Goal: Information Seeking & Learning: Learn about a topic

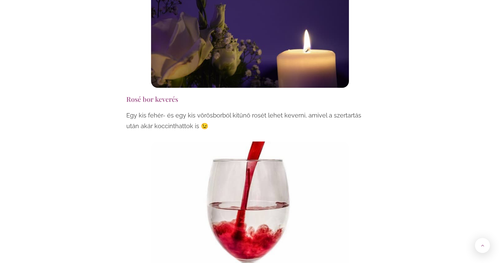
scroll to position [1956, 0]
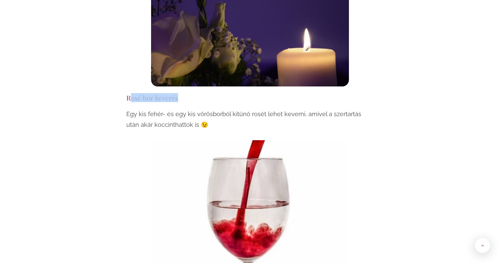
drag, startPoint x: 131, startPoint y: 66, endPoint x: 186, endPoint y: 66, distance: 54.8
click at [186, 93] on h3 "Rosé bor keverés" at bounding box center [249, 97] width 247 height 9
click at [137, 93] on h3 "Rosé bor keverés" at bounding box center [249, 97] width 247 height 9
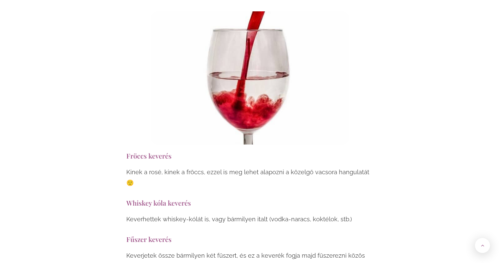
scroll to position [2102, 0]
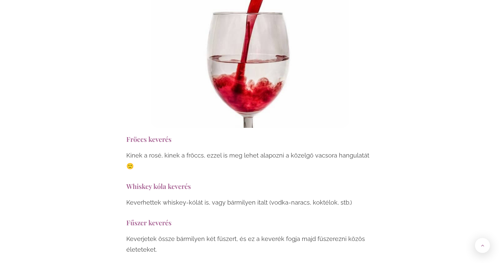
click at [146, 135] on h3 "Fröccs keverés" at bounding box center [249, 139] width 247 height 9
click at [148, 182] on h3 "Whiskey kóla keverés" at bounding box center [249, 186] width 247 height 9
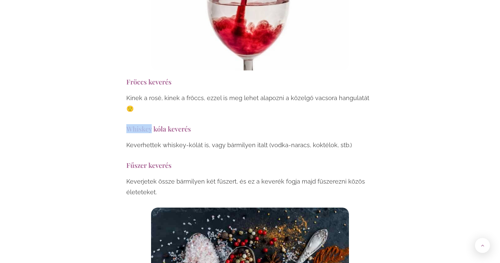
scroll to position [2160, 0]
click at [145, 160] on h3 "Fűszer keverés" at bounding box center [249, 164] width 247 height 9
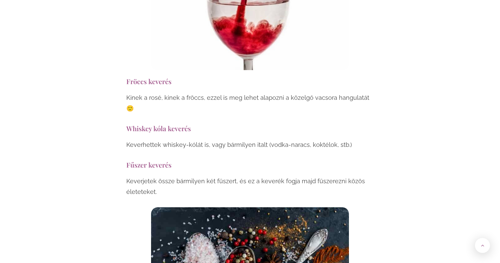
click at [158, 160] on h3 "Fűszer keverés" at bounding box center [249, 164] width 247 height 9
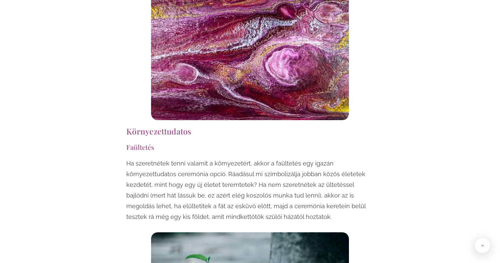
scroll to position [2788, 0]
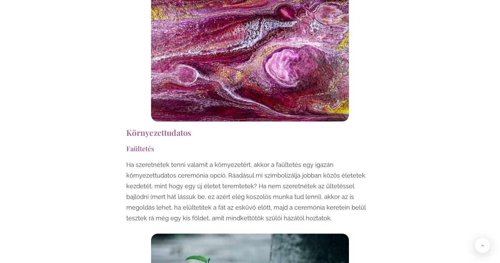
click at [146, 128] on h2 "Környezettudatos" at bounding box center [249, 132] width 247 height 9
click at [143, 144] on h3 "Faültetés" at bounding box center [249, 148] width 247 height 9
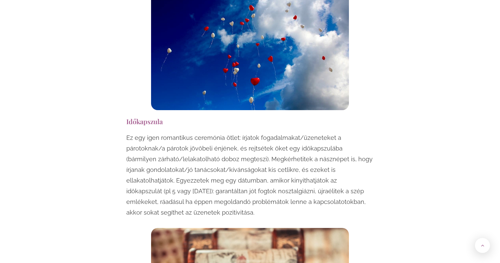
scroll to position [3600, 0]
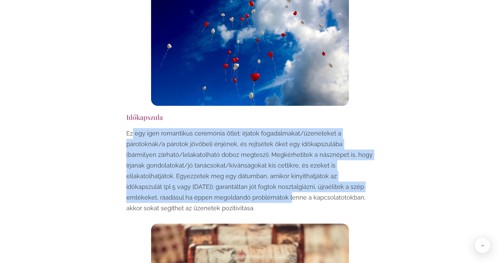
drag, startPoint x: 133, startPoint y: 81, endPoint x: 209, endPoint y: 139, distance: 95.6
click at [210, 139] on p "Ez egy igen romantikus ceremónia ötlet: írjatok fogadalmakat/üzeneteket a párot…" at bounding box center [249, 170] width 247 height 85
click at [205, 128] on p "Ez egy igen romantikus ceremónia ötlet: írjatok fogadalmakat/üzeneteket a párot…" at bounding box center [249, 170] width 247 height 85
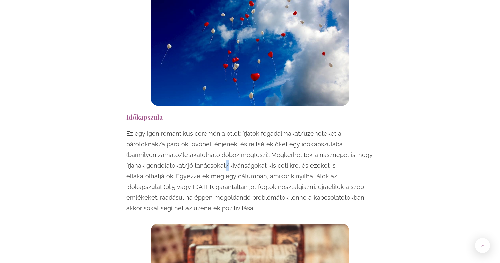
click at [205, 128] on p "Ez egy igen romantikus ceremónia ötlet: írjatok fogadalmakat/üzeneteket a párot…" at bounding box center [249, 170] width 247 height 85
click at [176, 128] on p "Ez egy igen romantikus ceremónia ötlet: írjatok fogadalmakat/üzeneteket a párot…" at bounding box center [249, 170] width 247 height 85
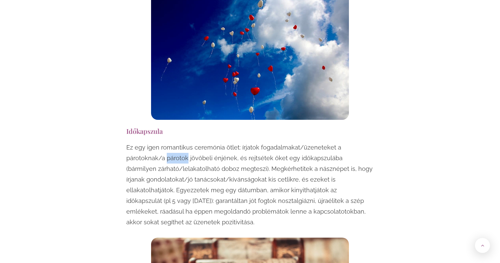
scroll to position [3586, 0]
